Goal: Find specific page/section: Find specific page/section

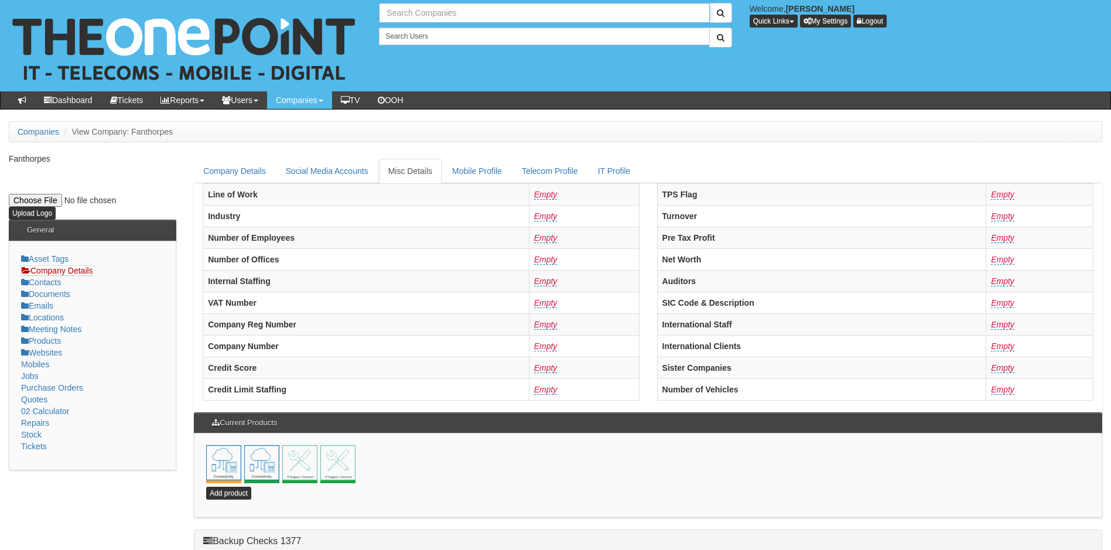
click at [442, 11] on input "text" at bounding box center [544, 13] width 330 height 20
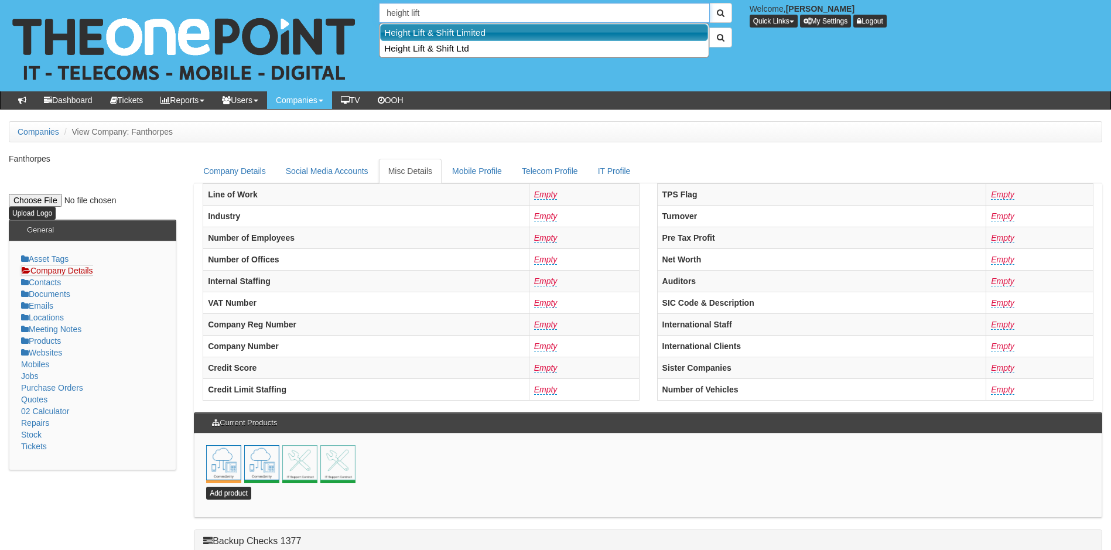
click at [449, 35] on link "Height Lift & Shift Limited" at bounding box center [544, 32] width 328 height 17
type input "Height Lift & Shift Limited"
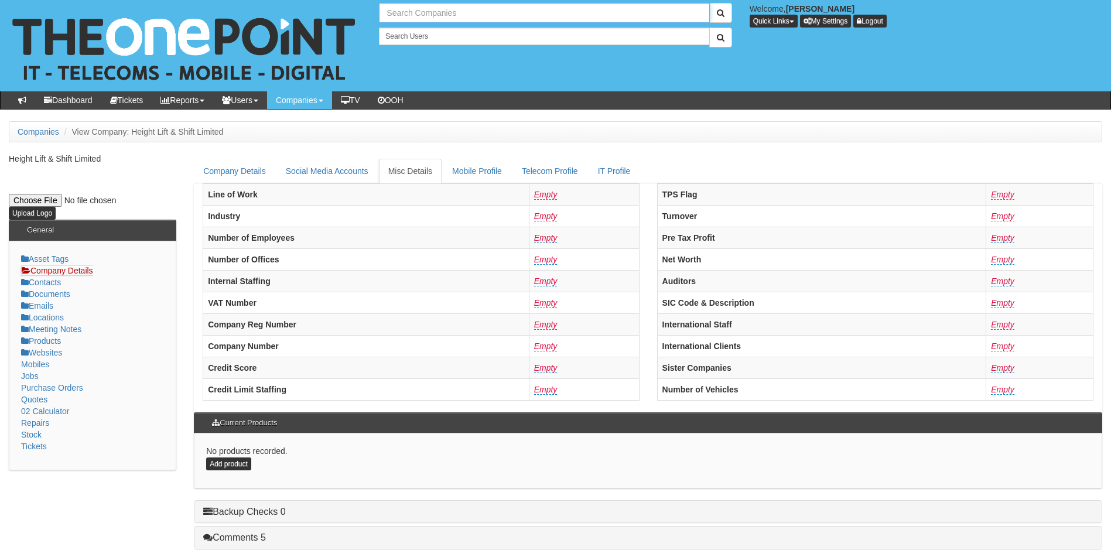
click at [460, 17] on input "text" at bounding box center [544, 13] width 330 height 20
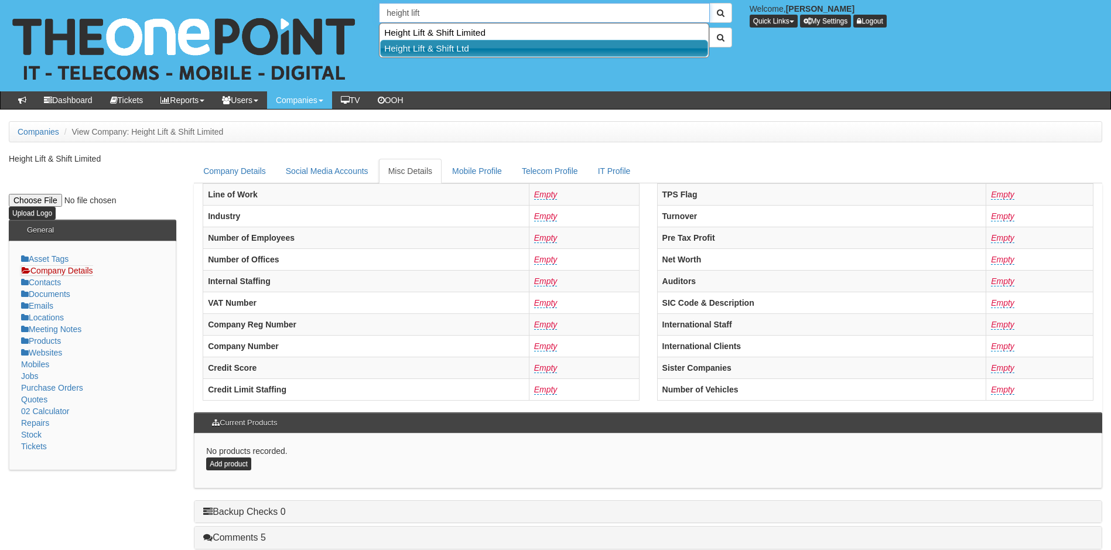
click at [436, 50] on link "Height Lift & Shift Ltd" at bounding box center [544, 48] width 328 height 17
type input "Height Lift & Shift Ltd"
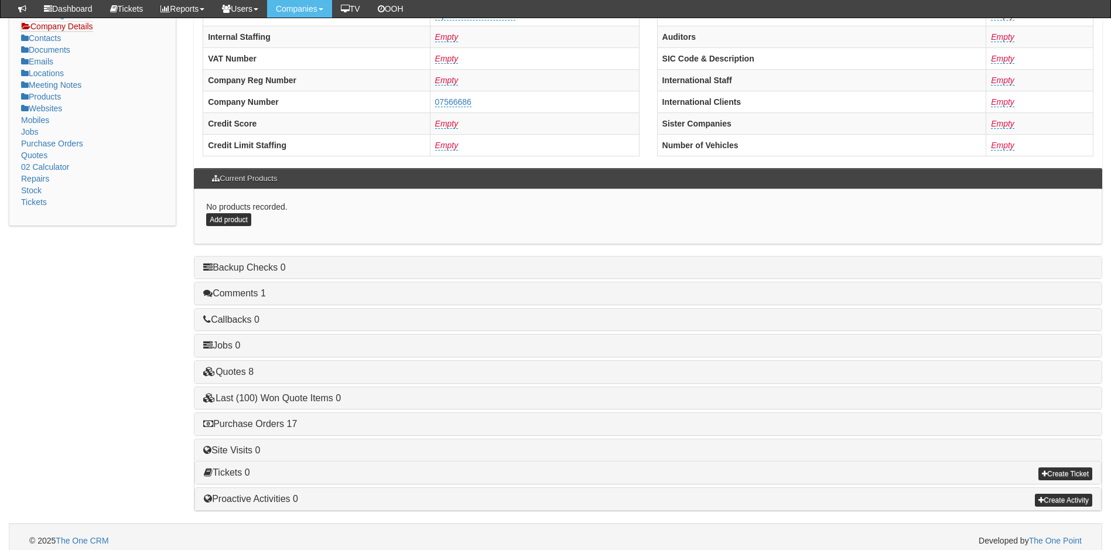
scroll to position [223, 0]
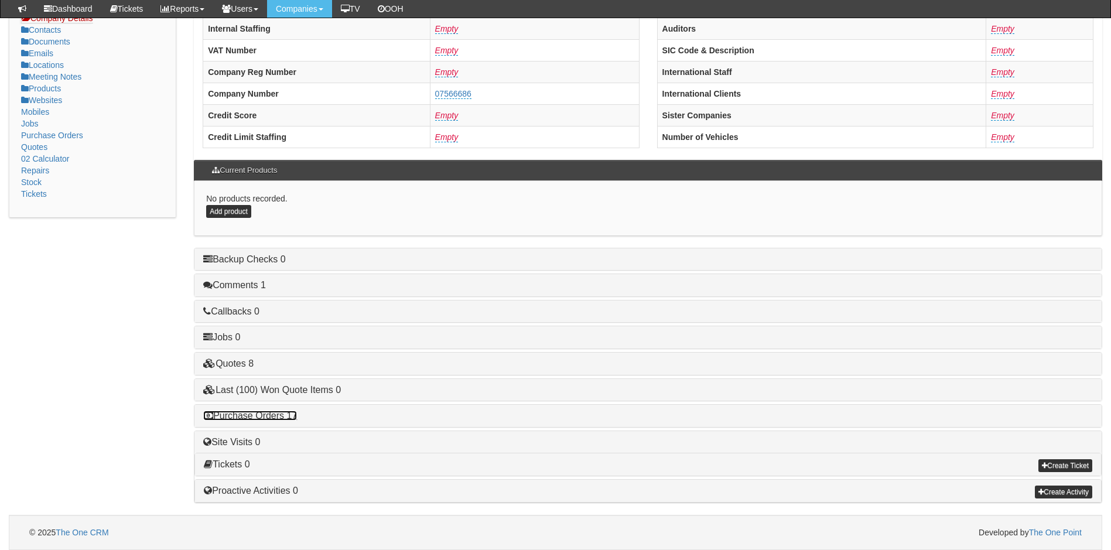
click at [281, 416] on link "Purchase Orders 17" at bounding box center [250, 415] width 94 height 10
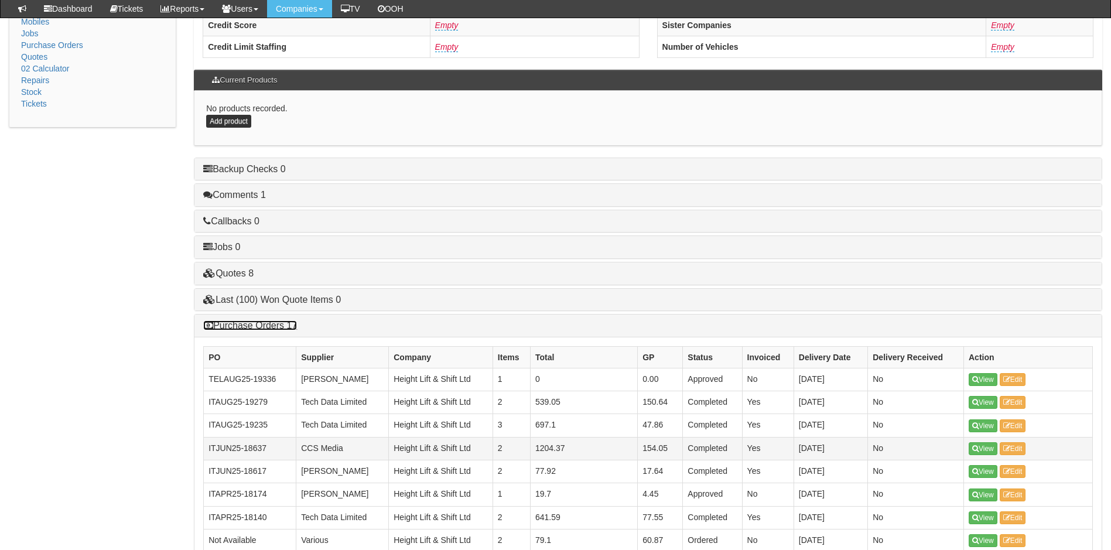
scroll to position [457, 0]
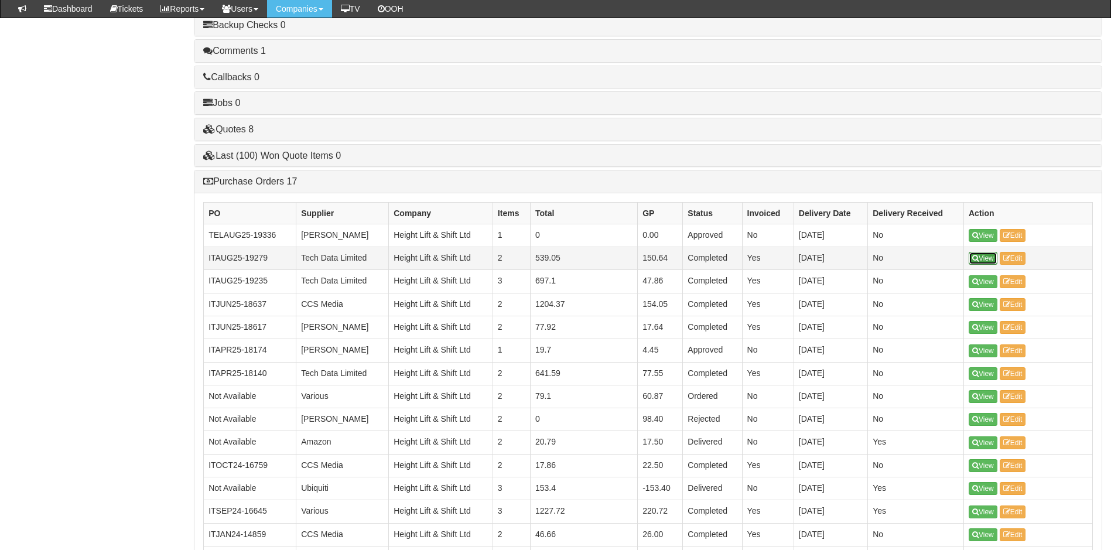
click at [983, 258] on link "View" at bounding box center [983, 258] width 29 height 13
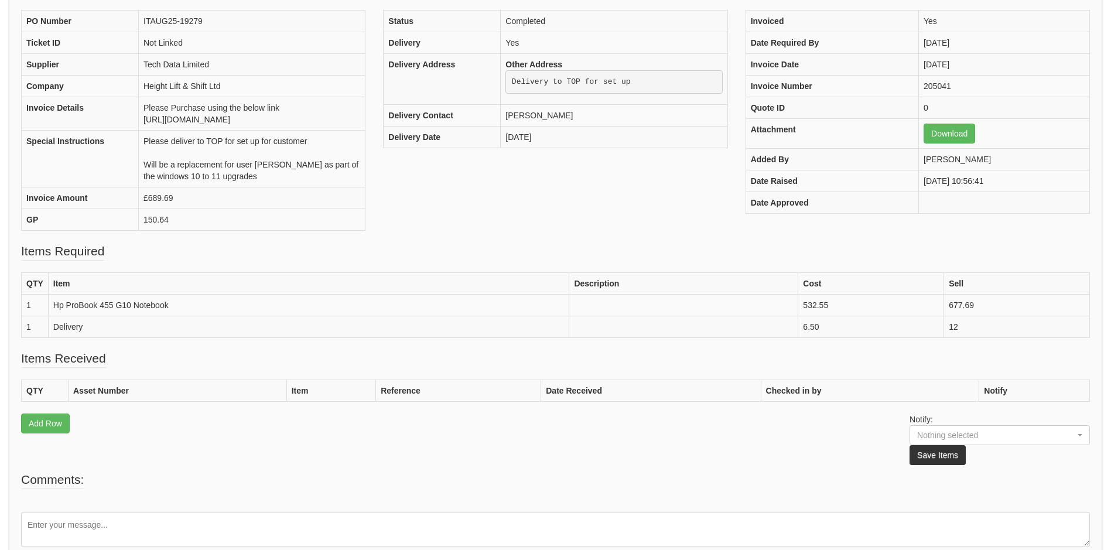
scroll to position [8, 0]
